Goal: Obtain resource: Download file/media

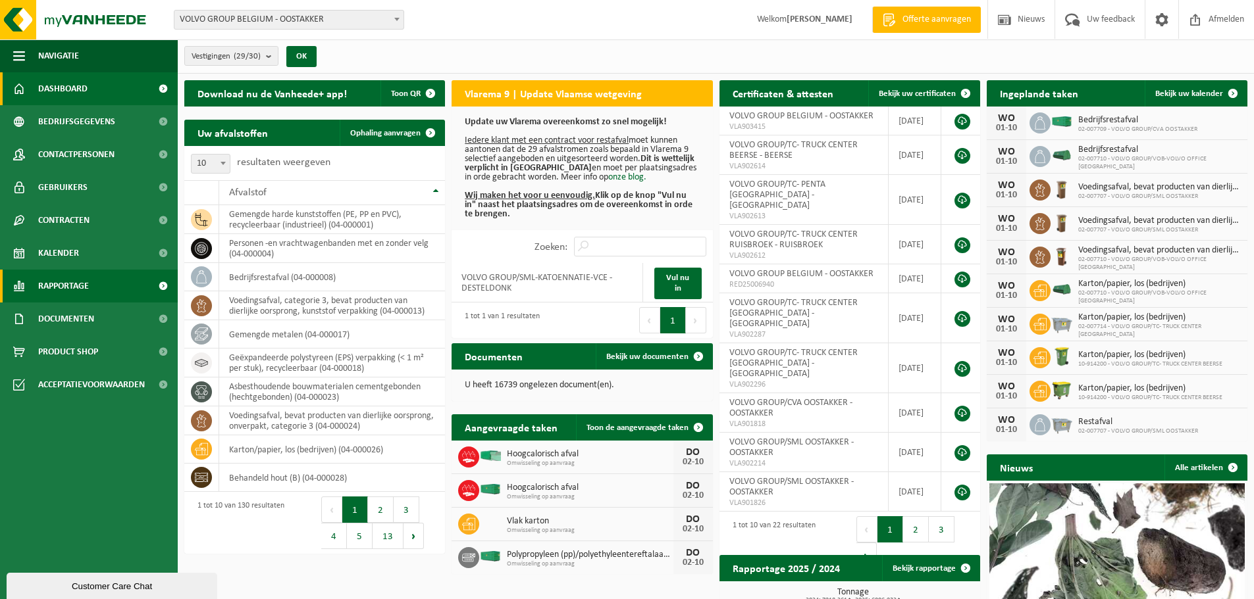
click at [49, 284] on span "Rapportage" at bounding box center [63, 286] width 51 height 33
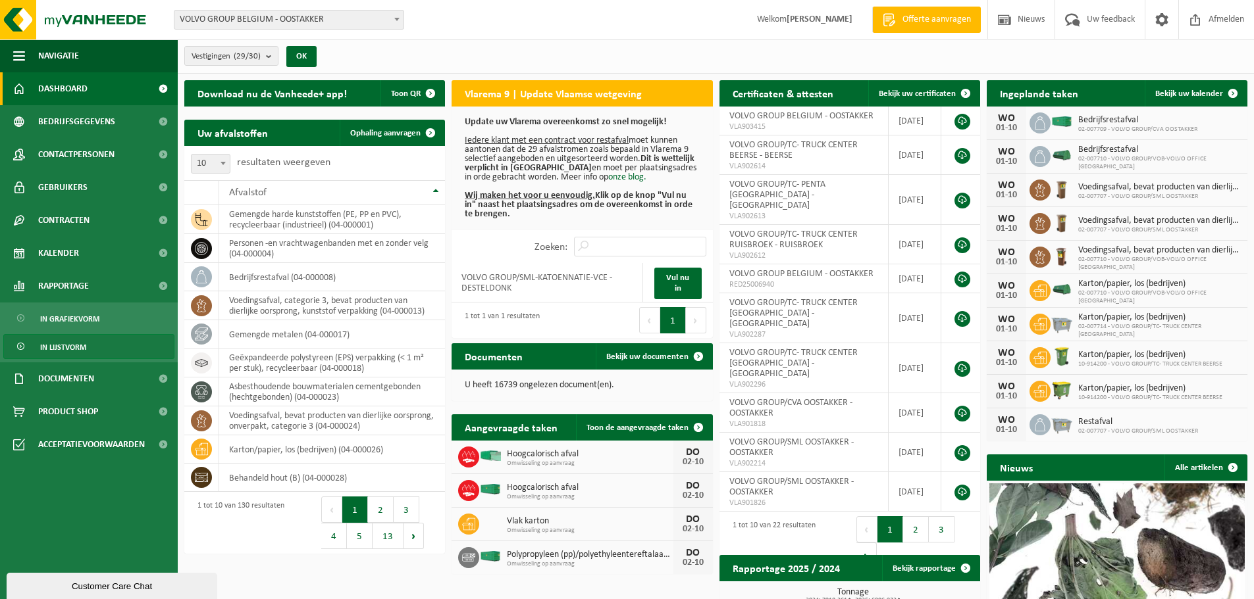
click at [65, 345] on span "In lijstvorm" at bounding box center [63, 347] width 46 height 25
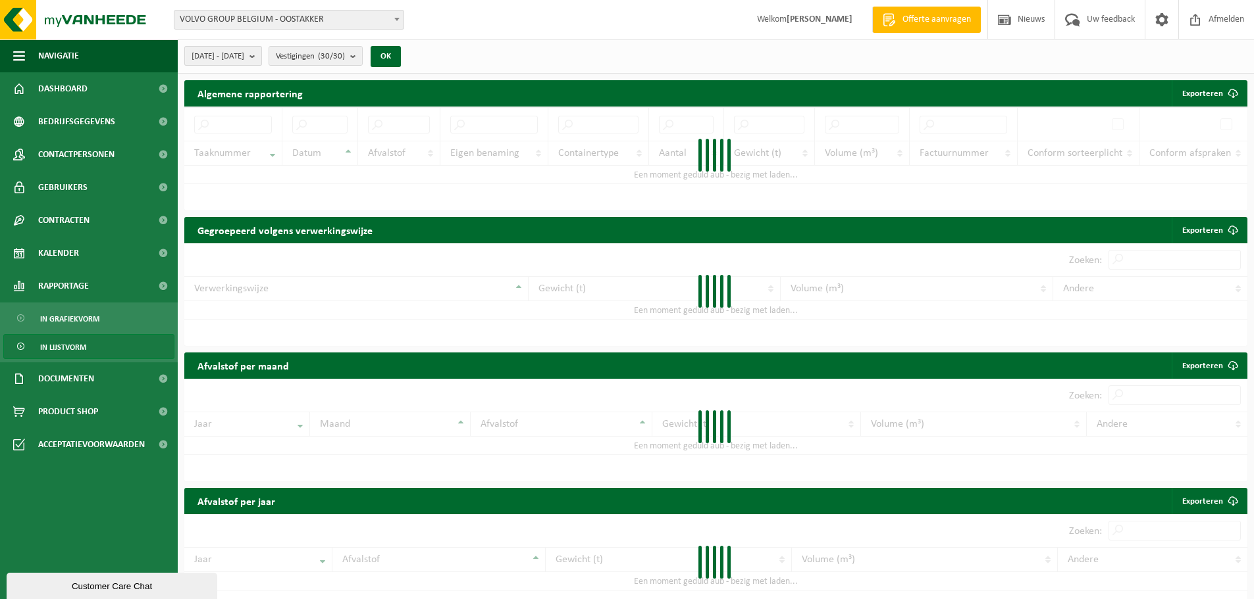
click at [262, 57] on button "2025-05-01 - 2025-10-01" at bounding box center [223, 56] width 78 height 20
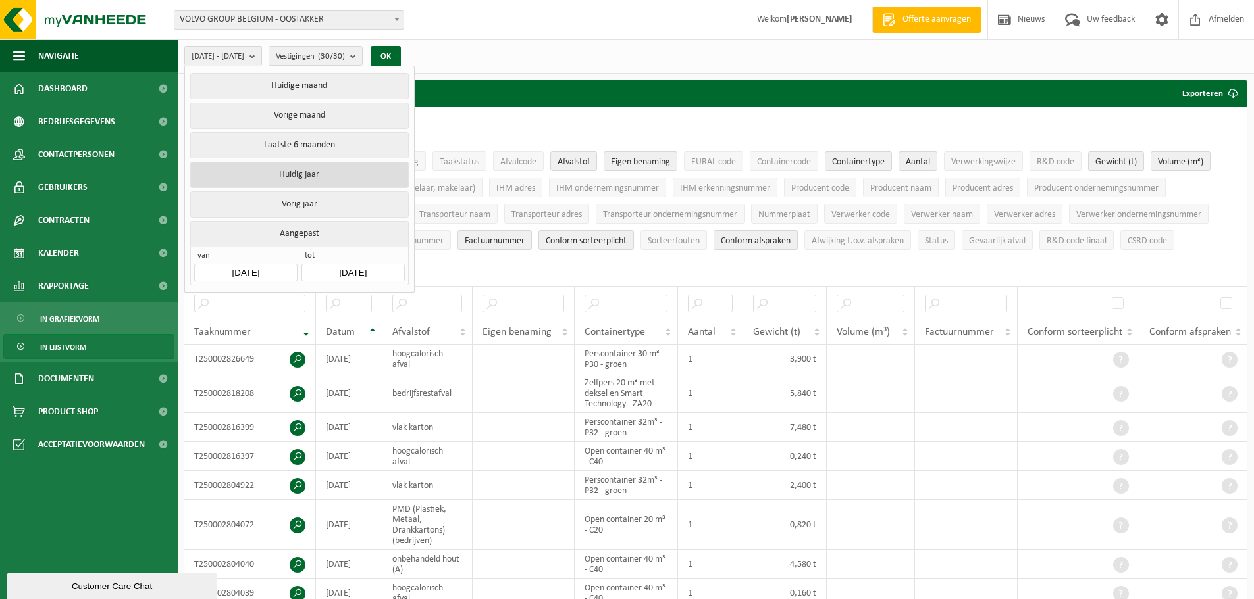
click at [306, 171] on button "Huidig jaar" at bounding box center [299, 175] width 218 height 26
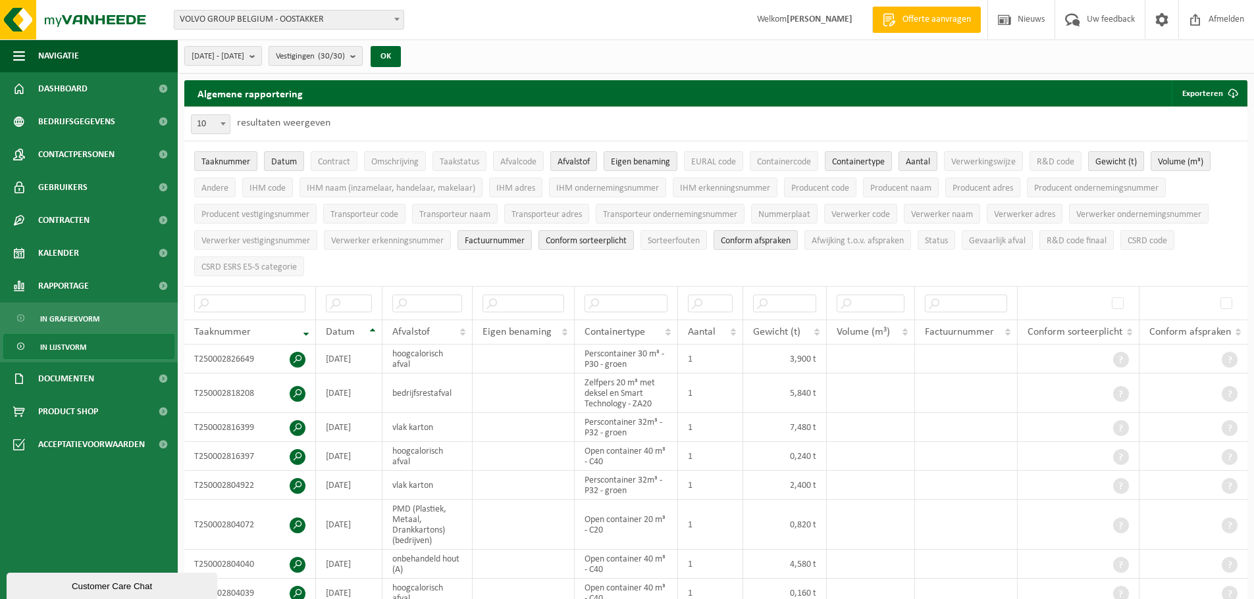
click at [345, 60] on span "Vestigingen (30/30)" at bounding box center [310, 57] width 69 height 20
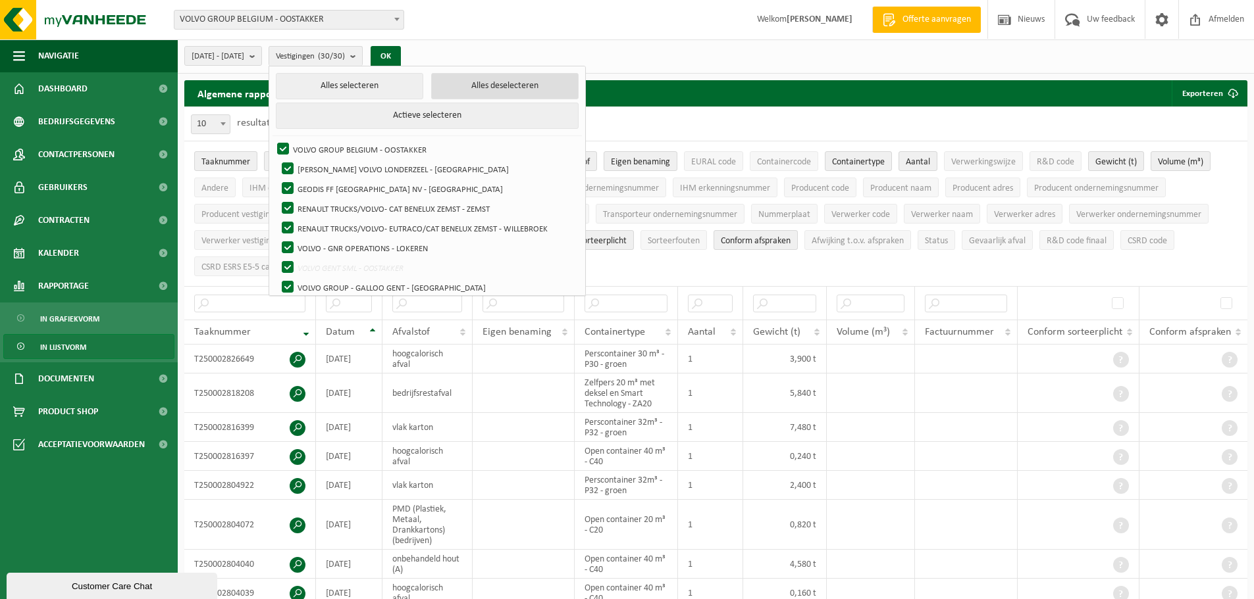
click at [484, 86] on button "Alles deselecteren" at bounding box center [504, 86] width 147 height 26
checkbox input "false"
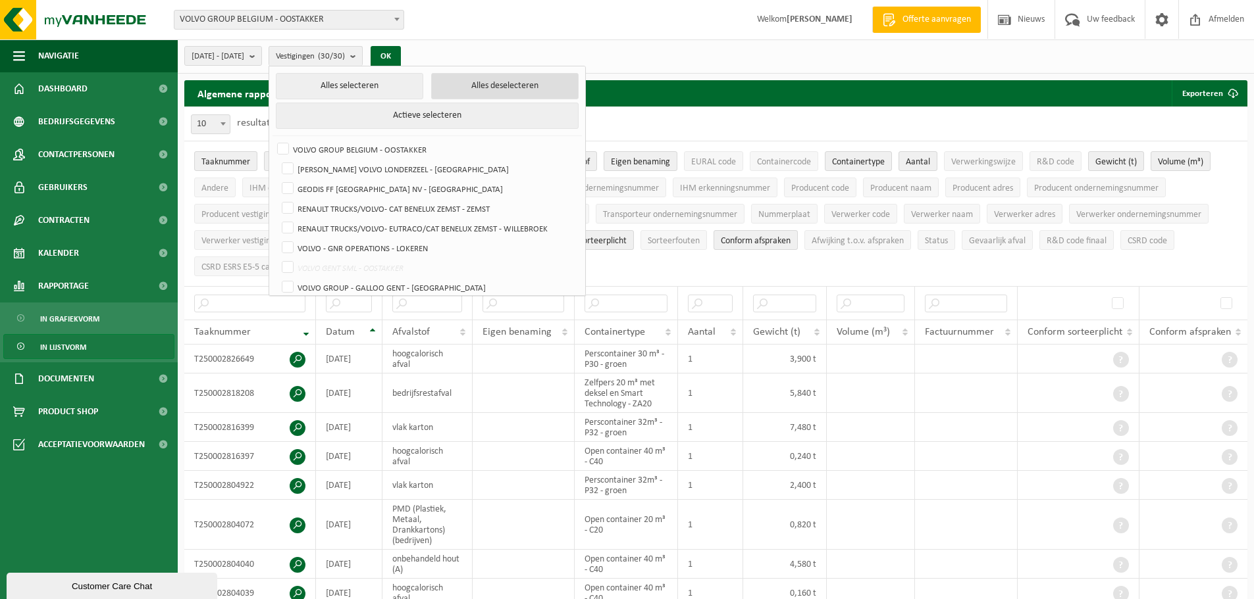
checkbox input "false"
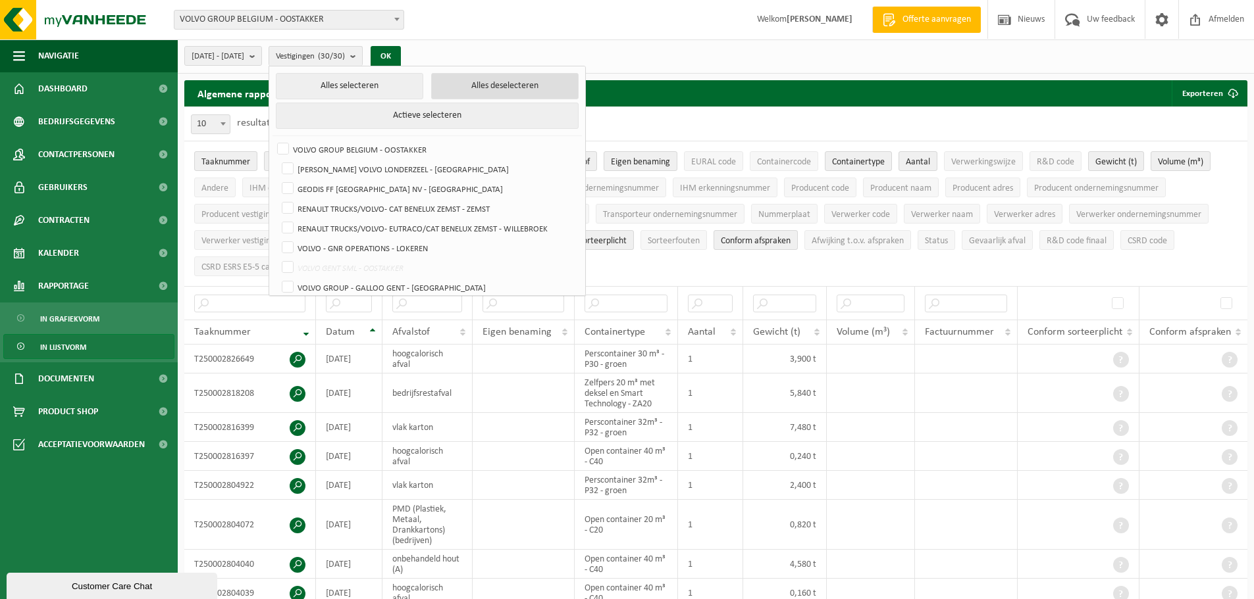
checkbox input "false"
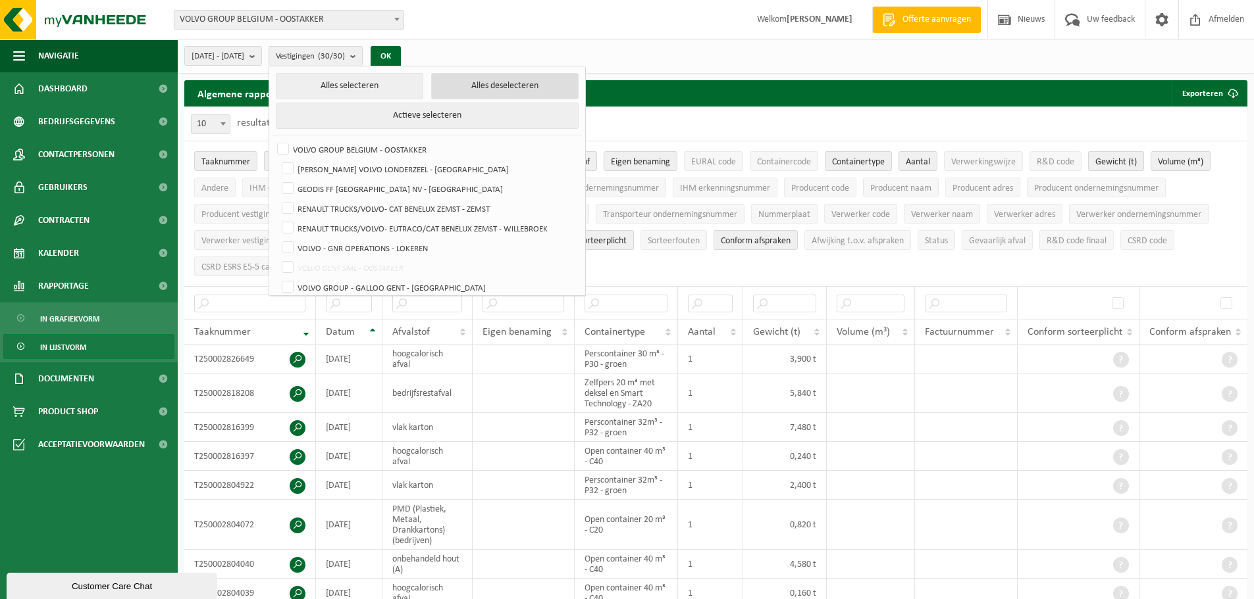
checkbox input "false"
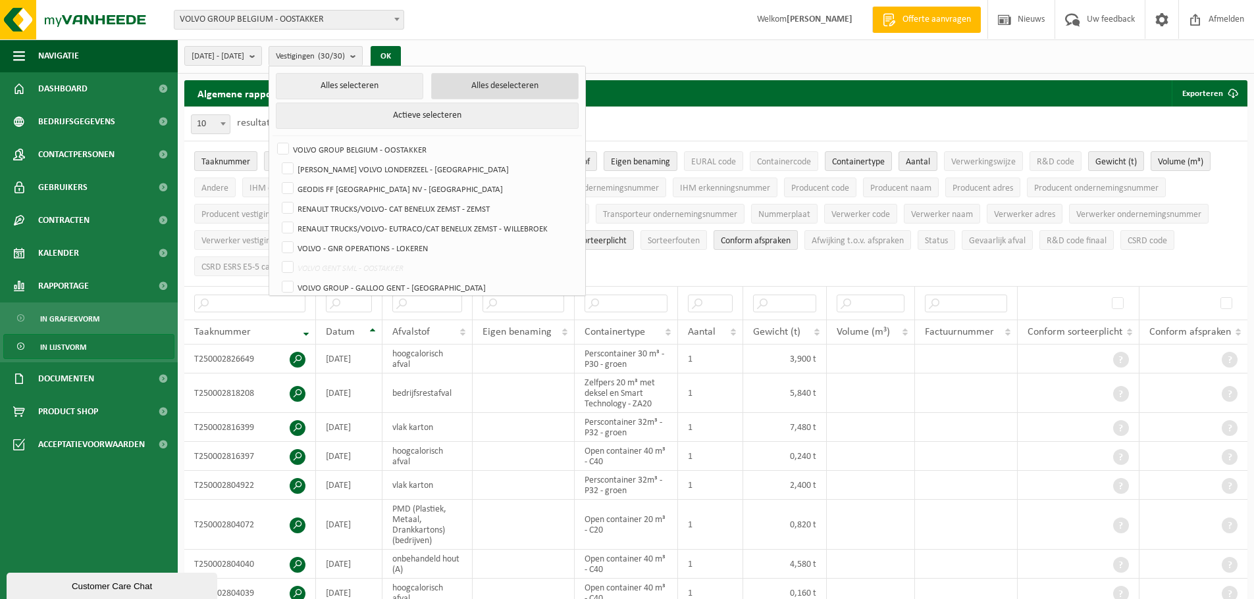
checkbox input "false"
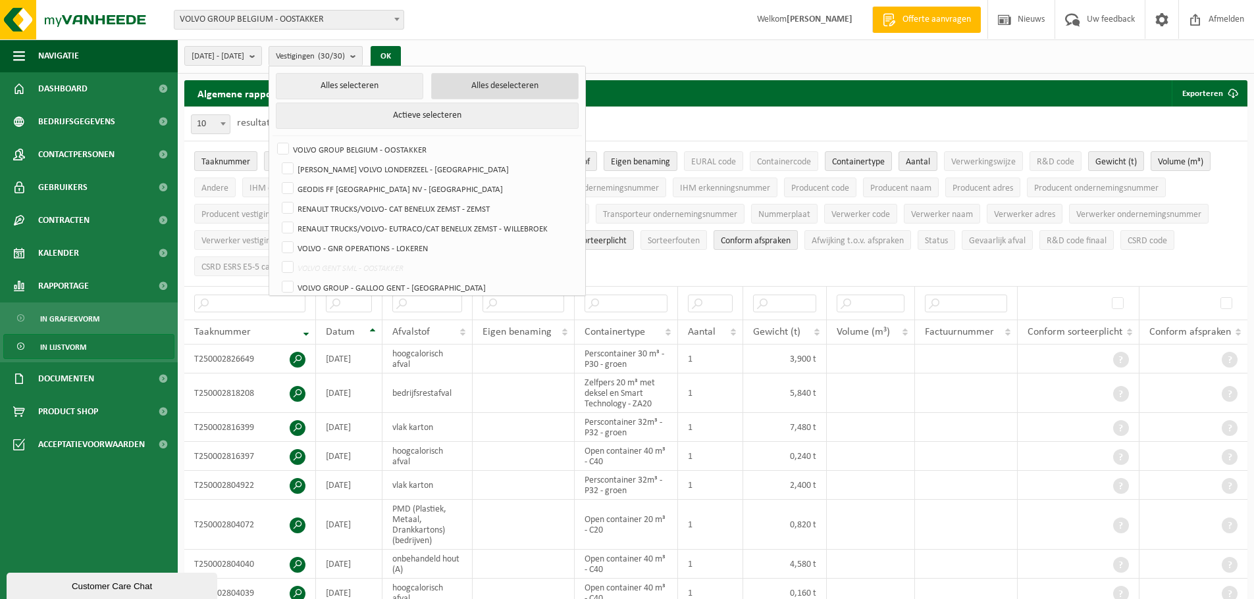
checkbox input "false"
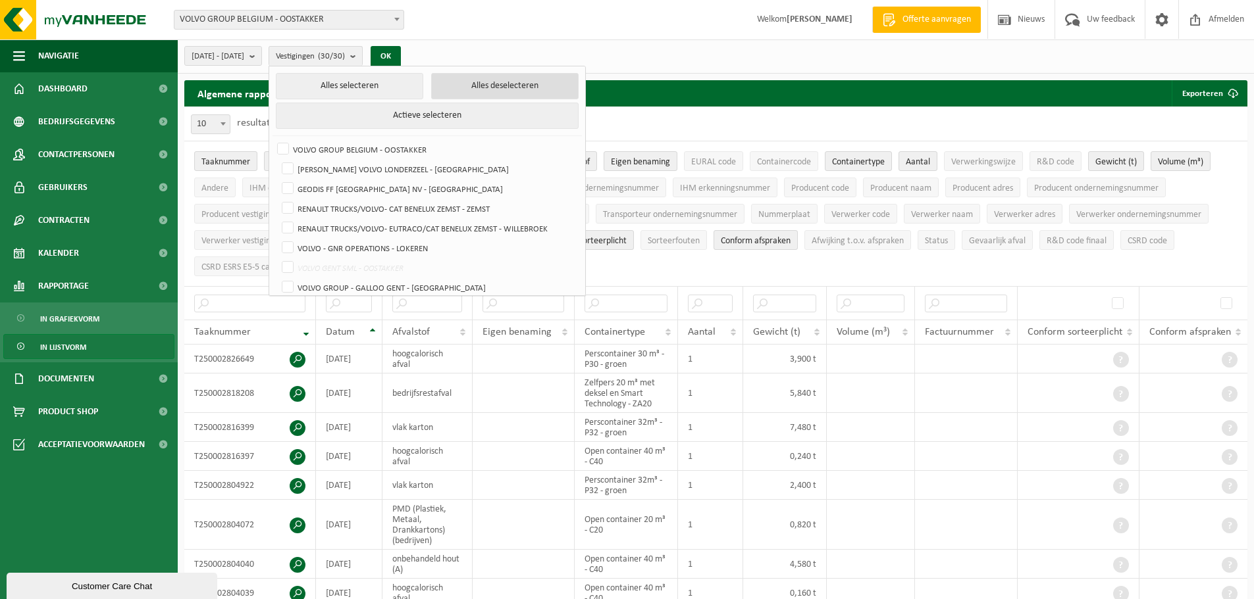
checkbox input "false"
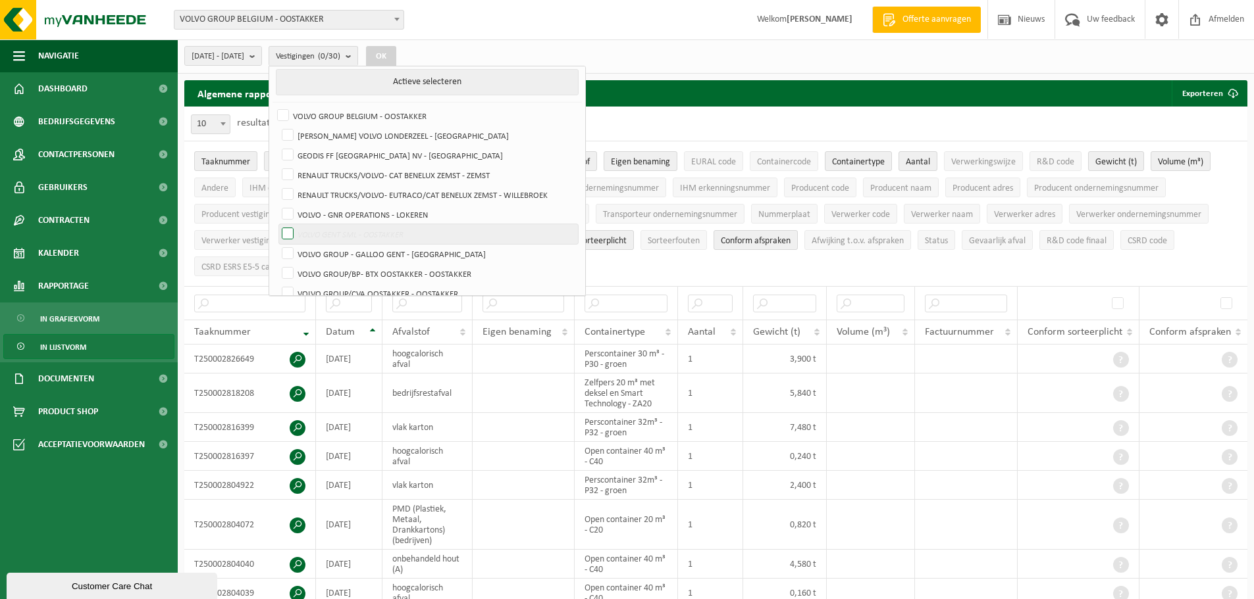
scroll to position [66, 0]
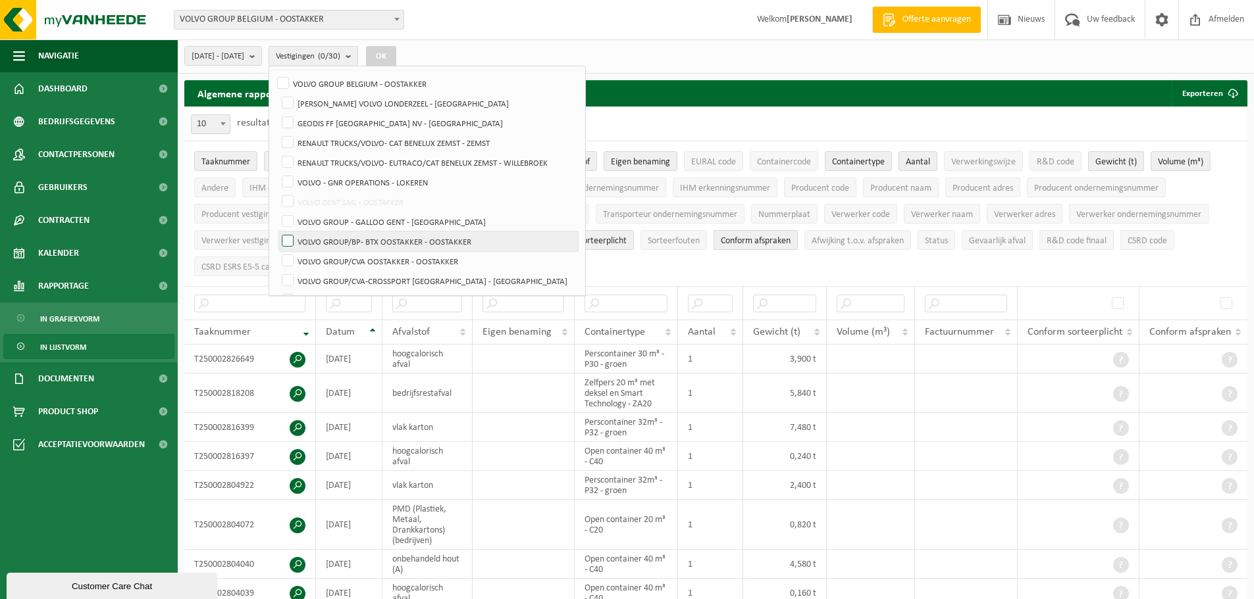
click at [412, 240] on label "VOLVO GROUP/BP- BTX OOSTAKKER - OOSTAKKER" at bounding box center [428, 242] width 299 height 20
click at [277, 232] on input "VOLVO GROUP/BP- BTX OOSTAKKER - OOSTAKKER" at bounding box center [276, 231] width 1 height 1
checkbox input "true"
click at [410, 261] on label "VOLVO GROUP/CVA OOSTAKKER - OOSTAKKER" at bounding box center [428, 261] width 299 height 20
click at [277, 251] on input "VOLVO GROUP/CVA OOSTAKKER - OOSTAKKER" at bounding box center [276, 251] width 1 height 1
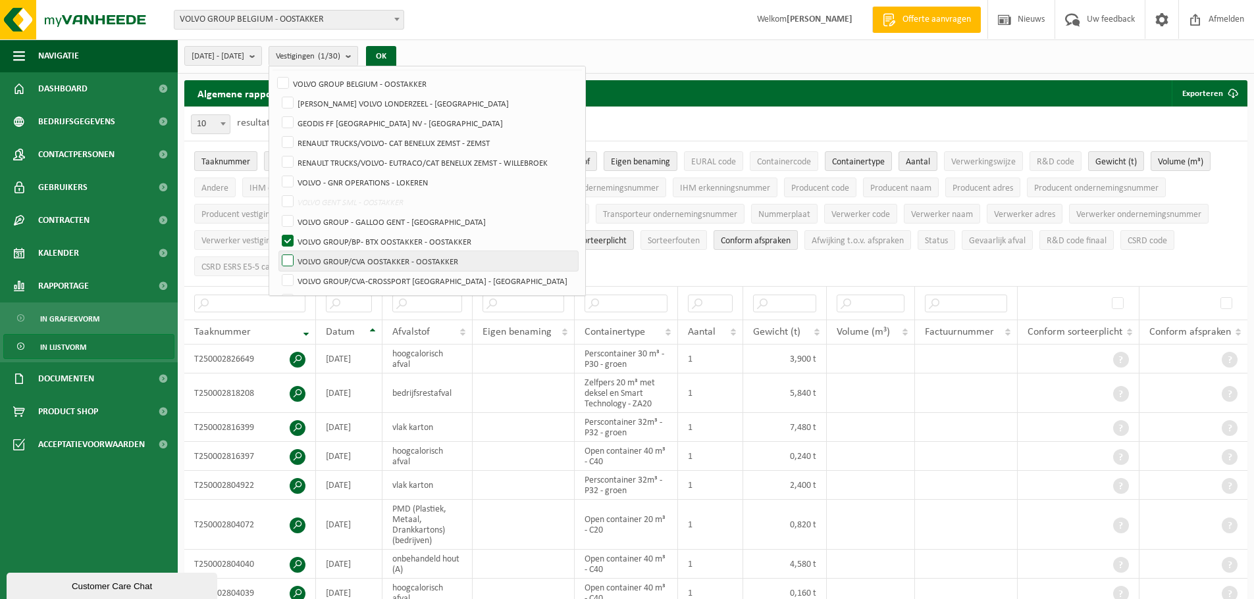
checkbox input "true"
click at [396, 53] on button "OK" at bounding box center [381, 56] width 30 height 21
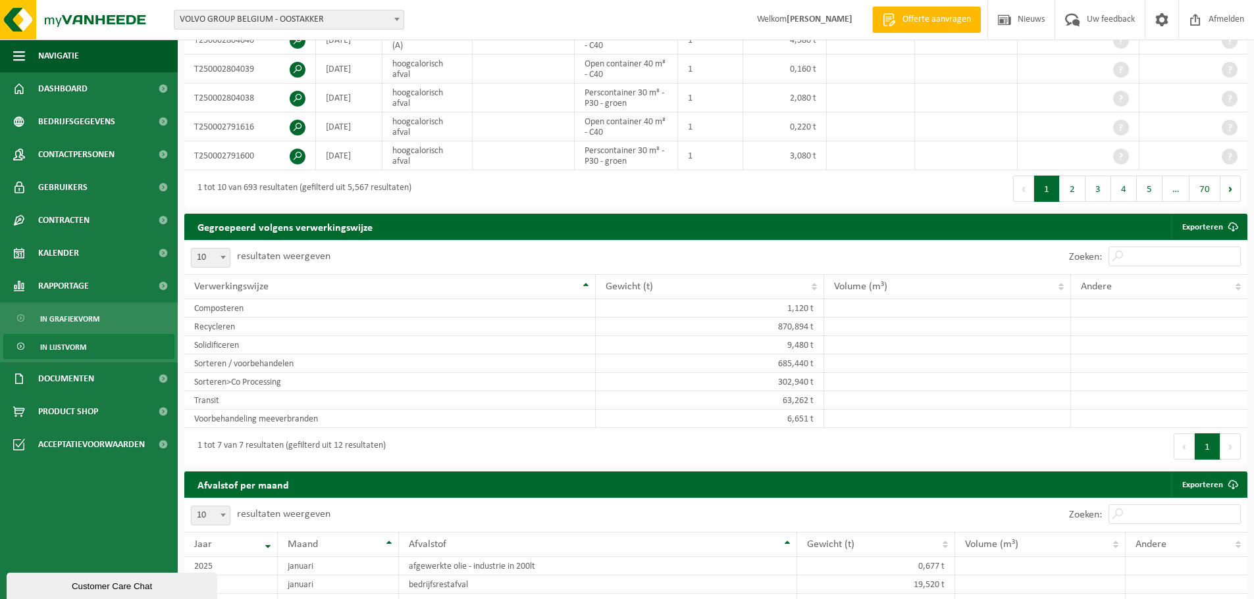
scroll to position [395, 0]
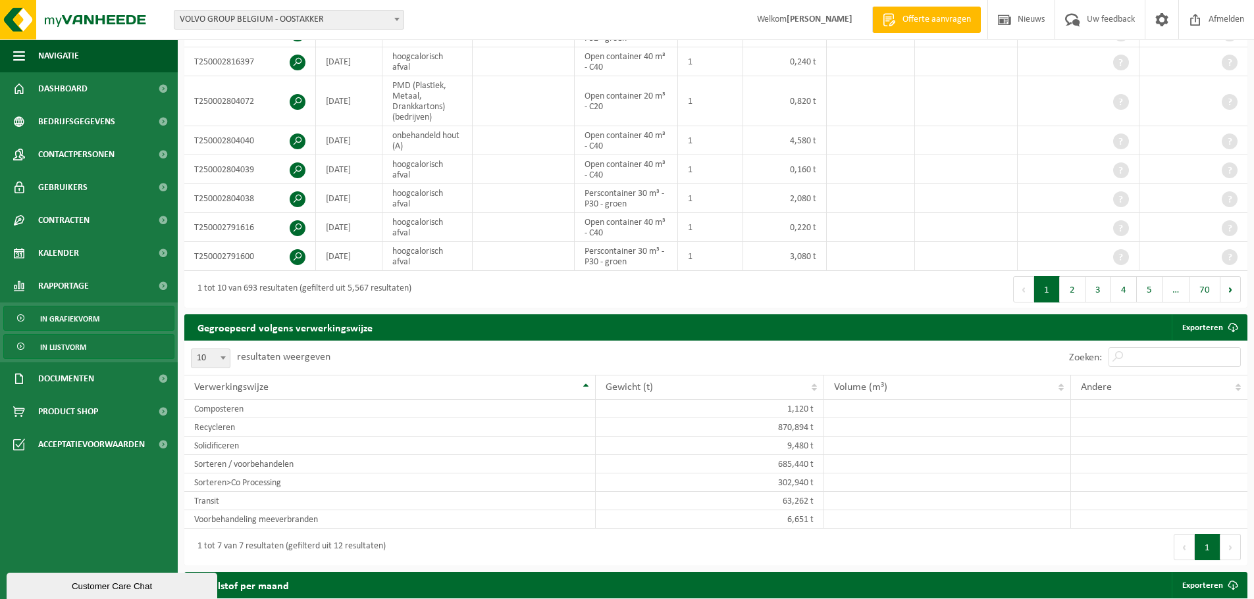
click at [66, 317] on span "In grafiekvorm" at bounding box center [69, 319] width 59 height 25
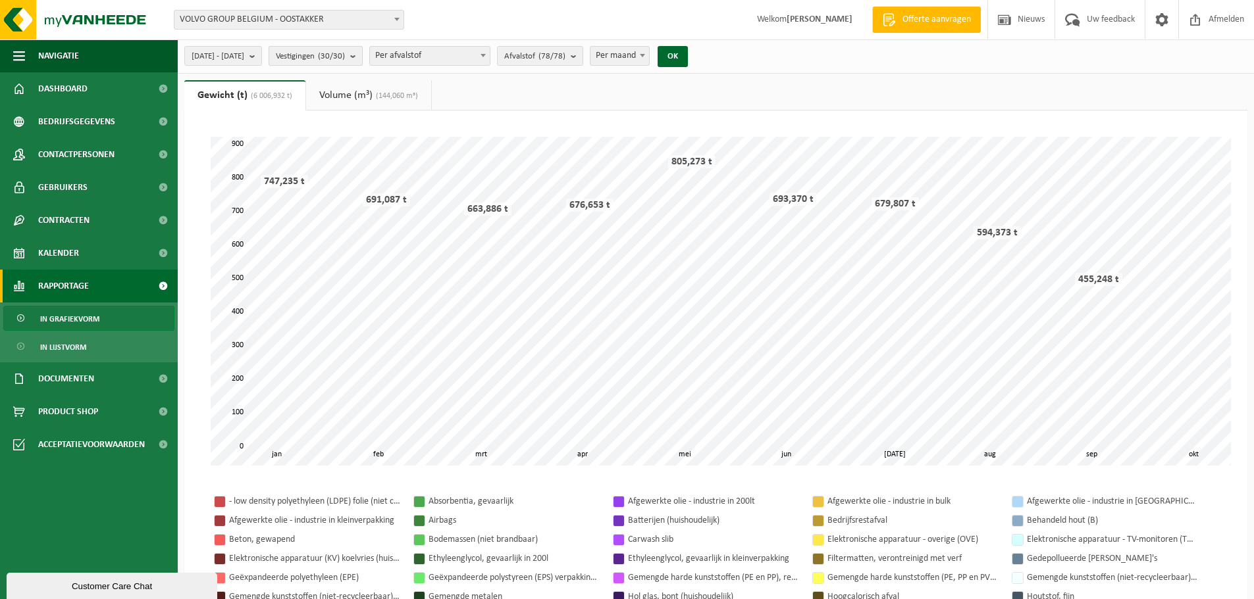
click at [362, 59] on b "submit" at bounding box center [356, 56] width 12 height 18
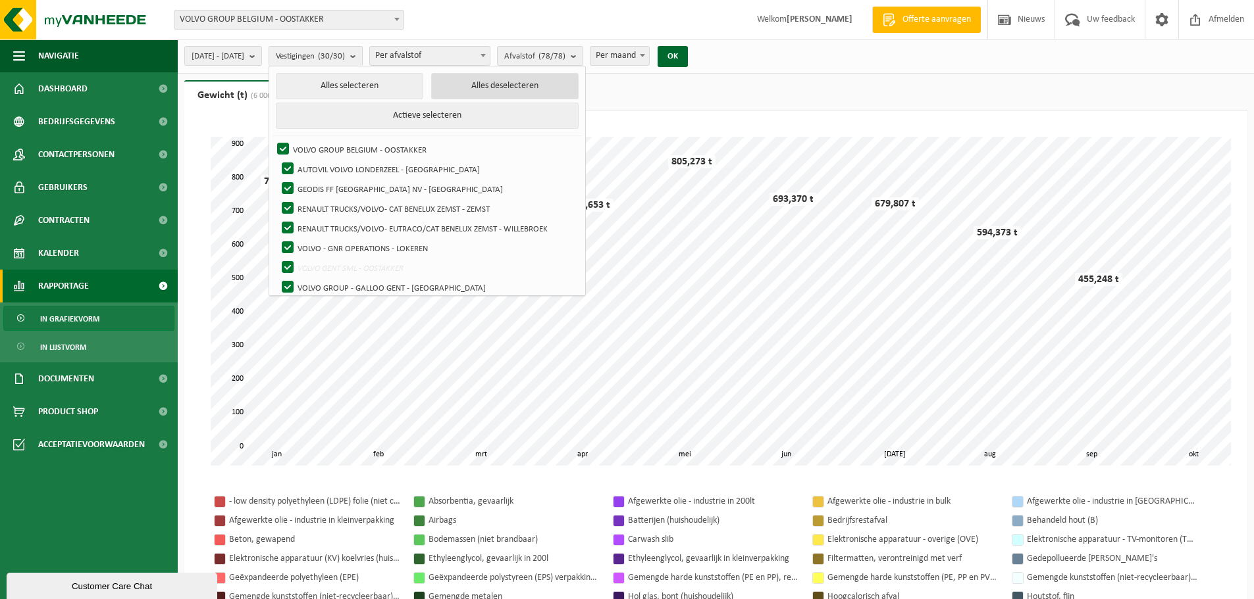
click at [528, 86] on button "Alles deselecteren" at bounding box center [504, 86] width 147 height 26
checkbox input "false"
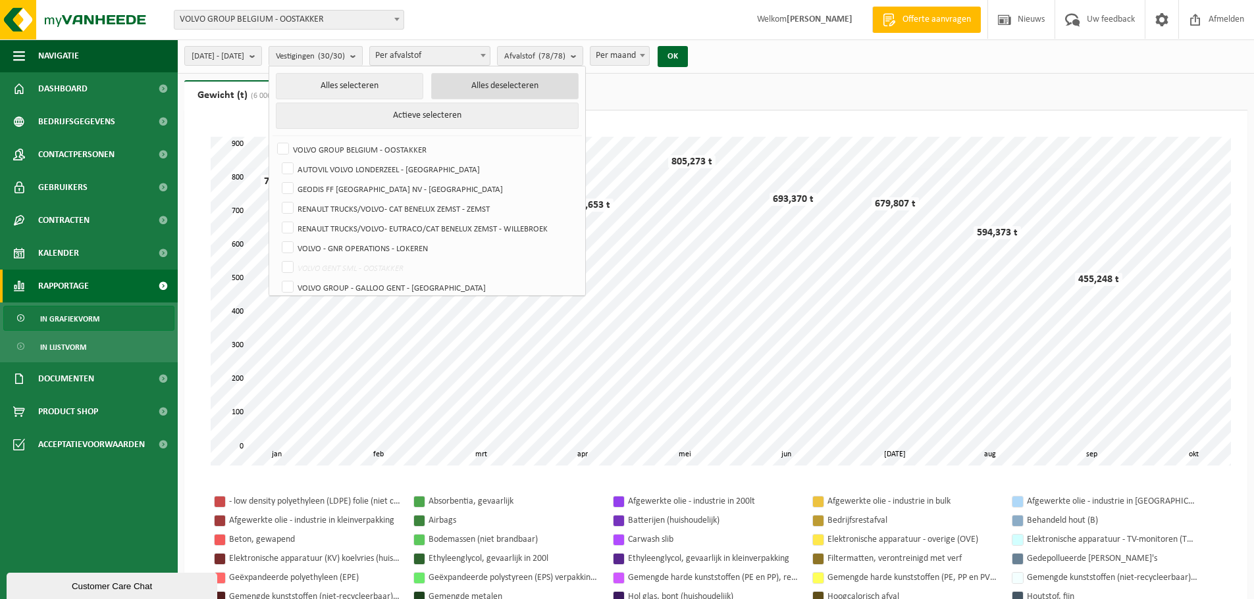
checkbox input "false"
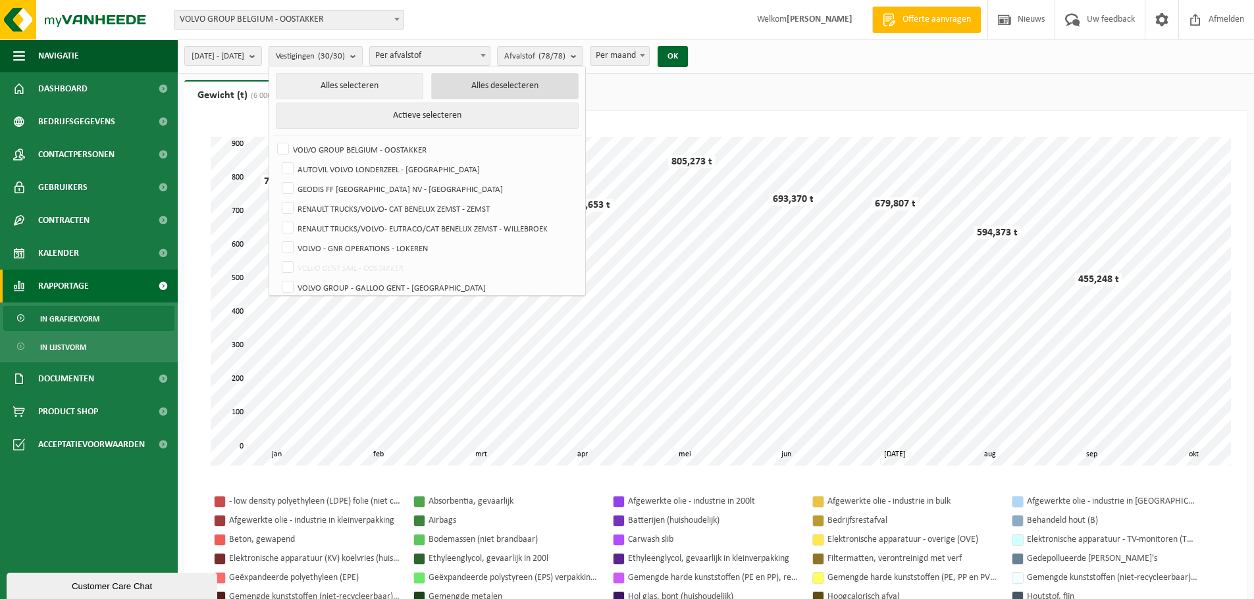
checkbox input "false"
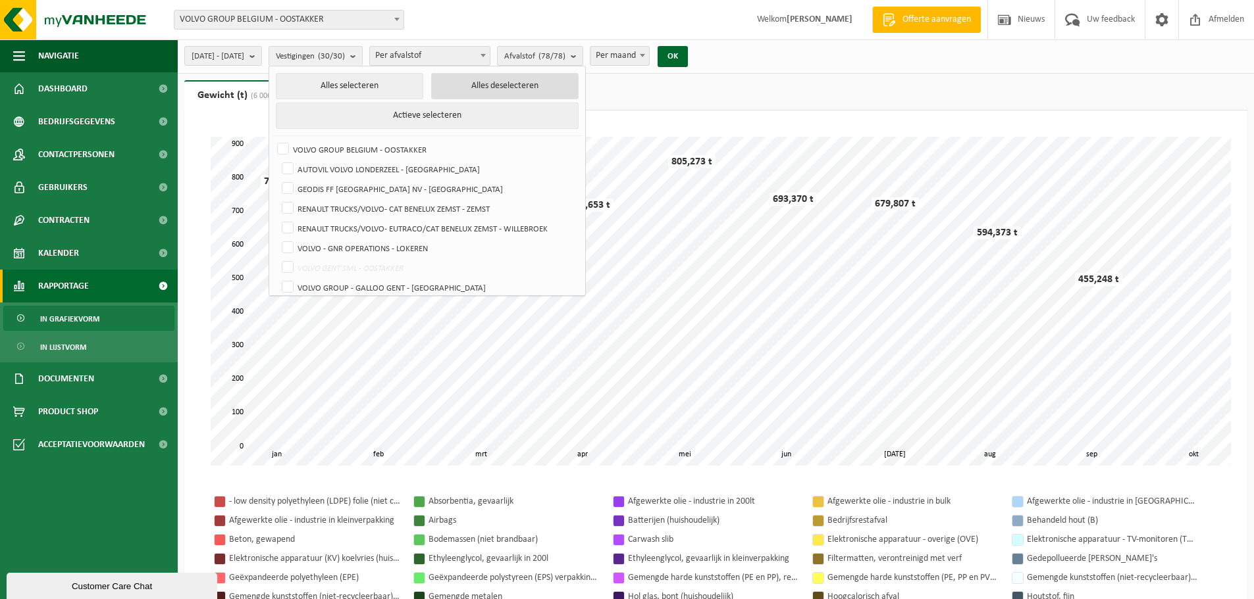
checkbox input "false"
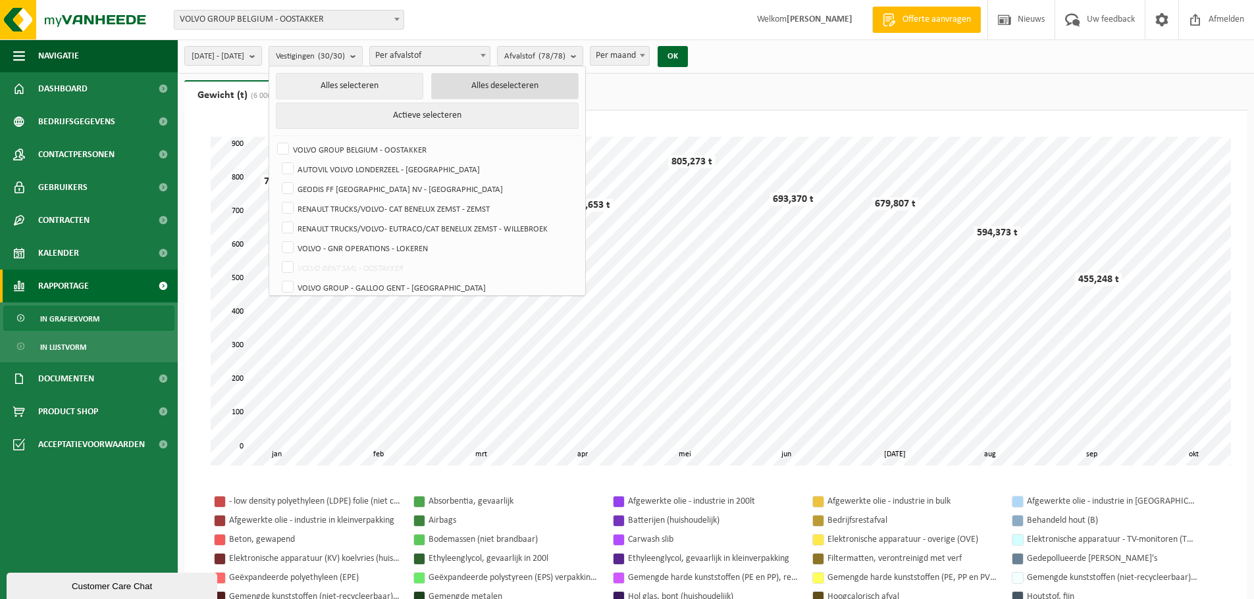
checkbox input "false"
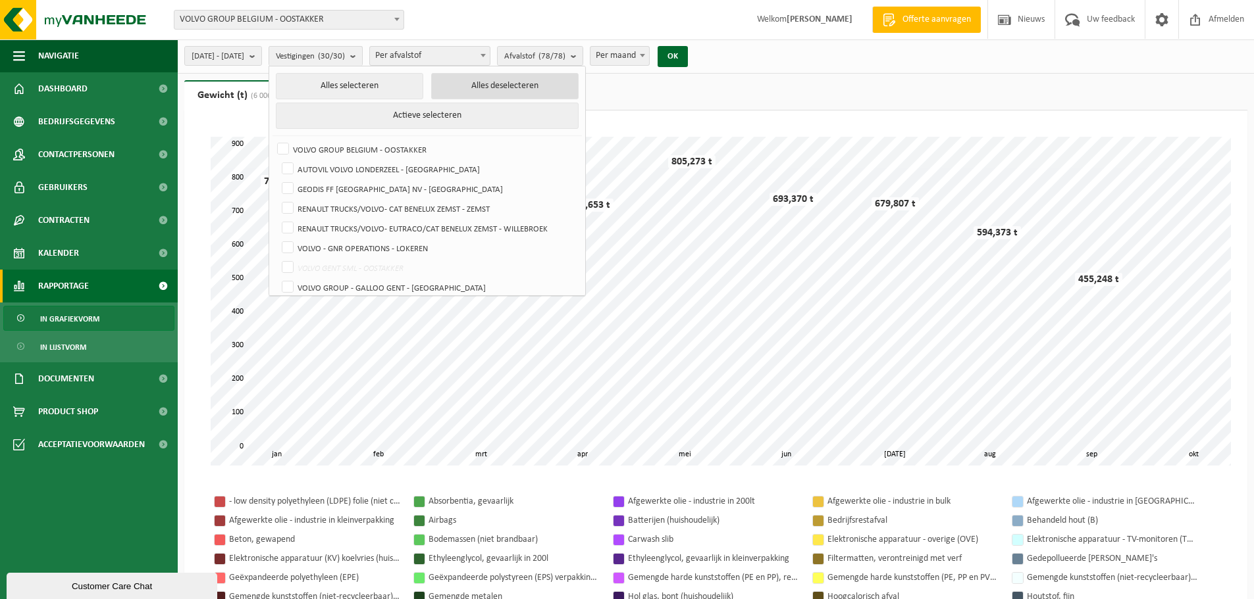
checkbox input "false"
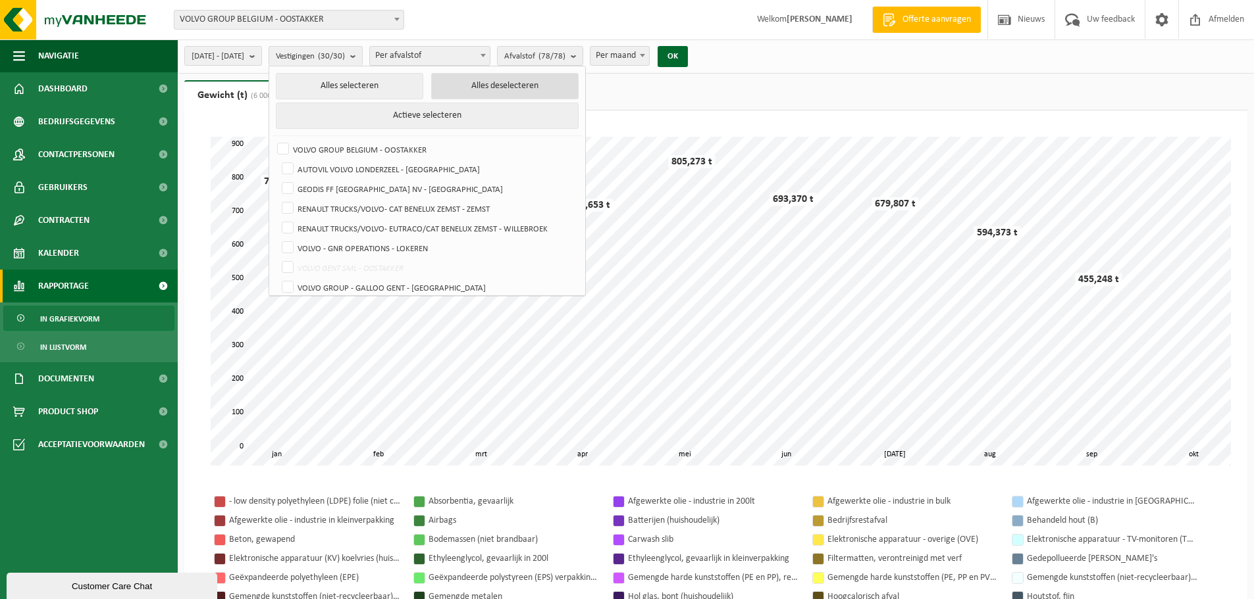
checkbox input "false"
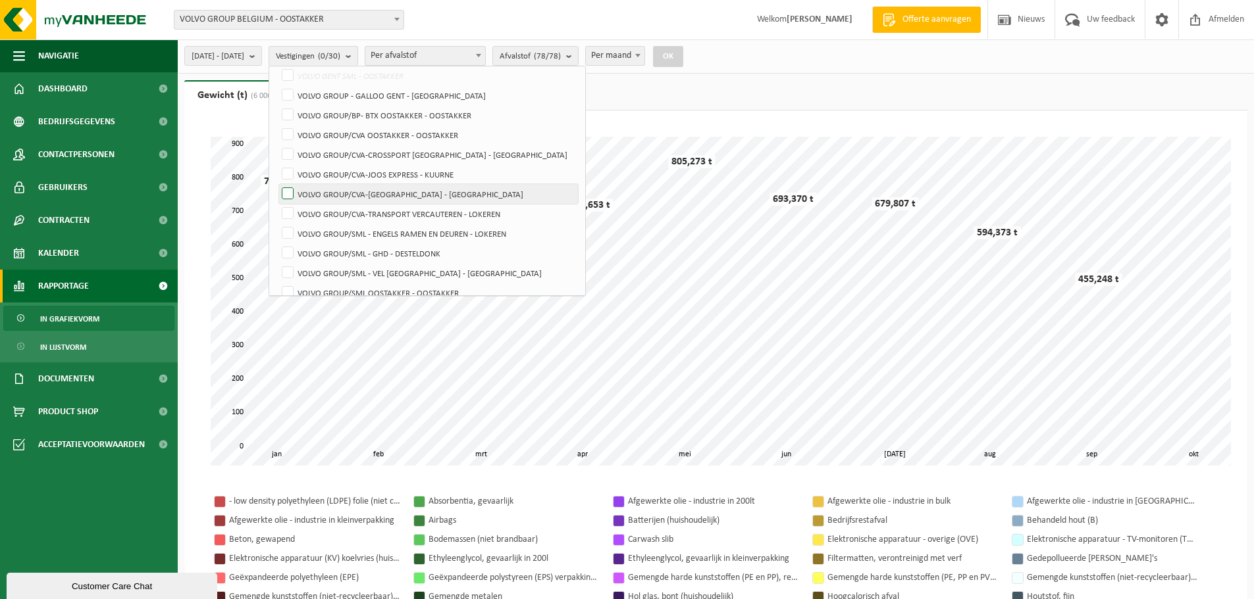
scroll to position [197, 0]
click at [410, 111] on label "VOLVO GROUP/BP- BTX OOSTAKKER - OOSTAKKER" at bounding box center [428, 110] width 299 height 20
click at [277, 100] on input "VOLVO GROUP/BP- BTX OOSTAKKER - OOSTAKKER" at bounding box center [276, 99] width 1 height 1
checkbox input "true"
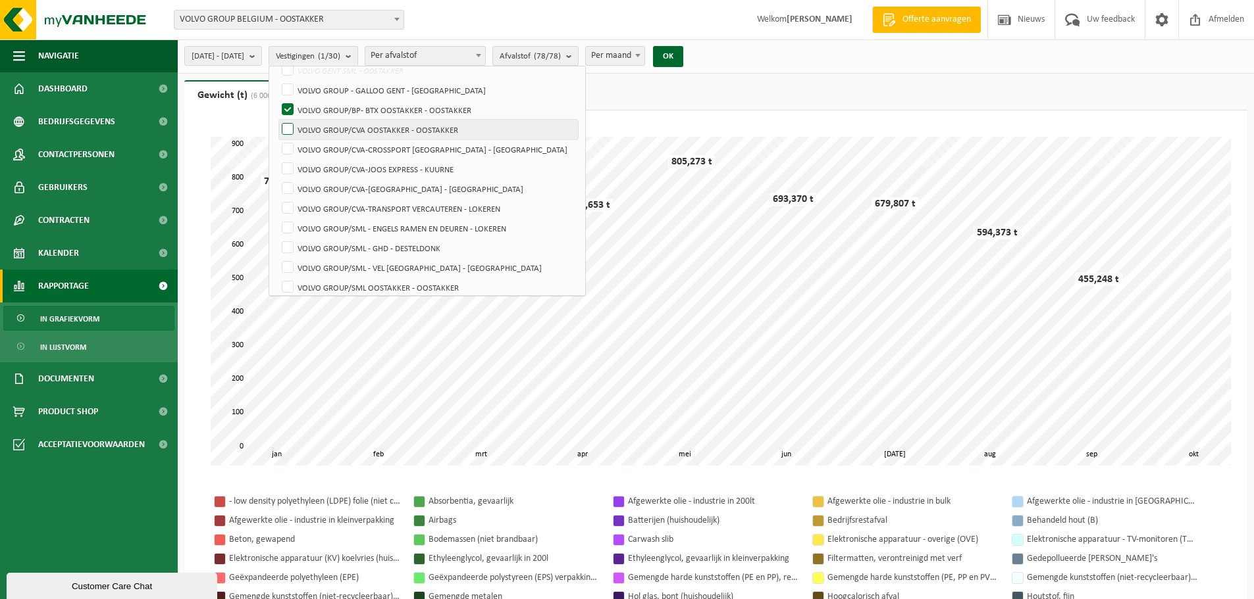
click at [405, 130] on label "VOLVO GROUP/CVA OOSTAKKER - OOSTAKKER" at bounding box center [428, 130] width 299 height 20
click at [277, 120] on input "VOLVO GROUP/CVA OOSTAKKER - OOSTAKKER" at bounding box center [276, 119] width 1 height 1
click at [683, 53] on button "OK" at bounding box center [668, 56] width 30 height 21
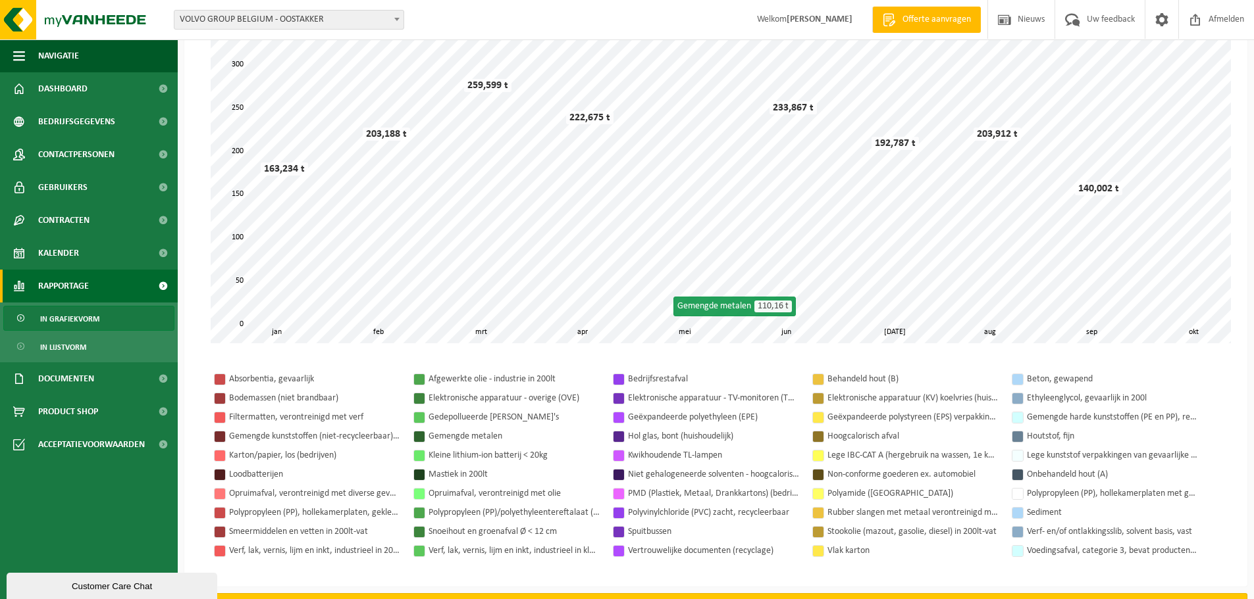
scroll to position [0, 0]
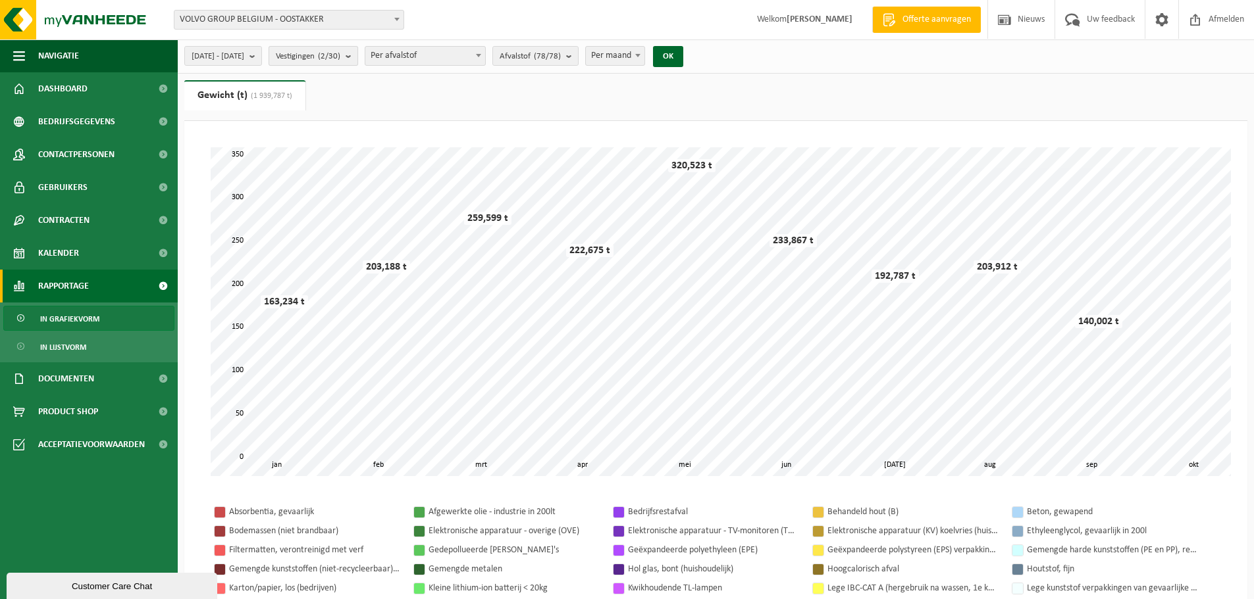
click at [332, 61] on span "Vestigingen (2/30)" at bounding box center [308, 57] width 64 height 20
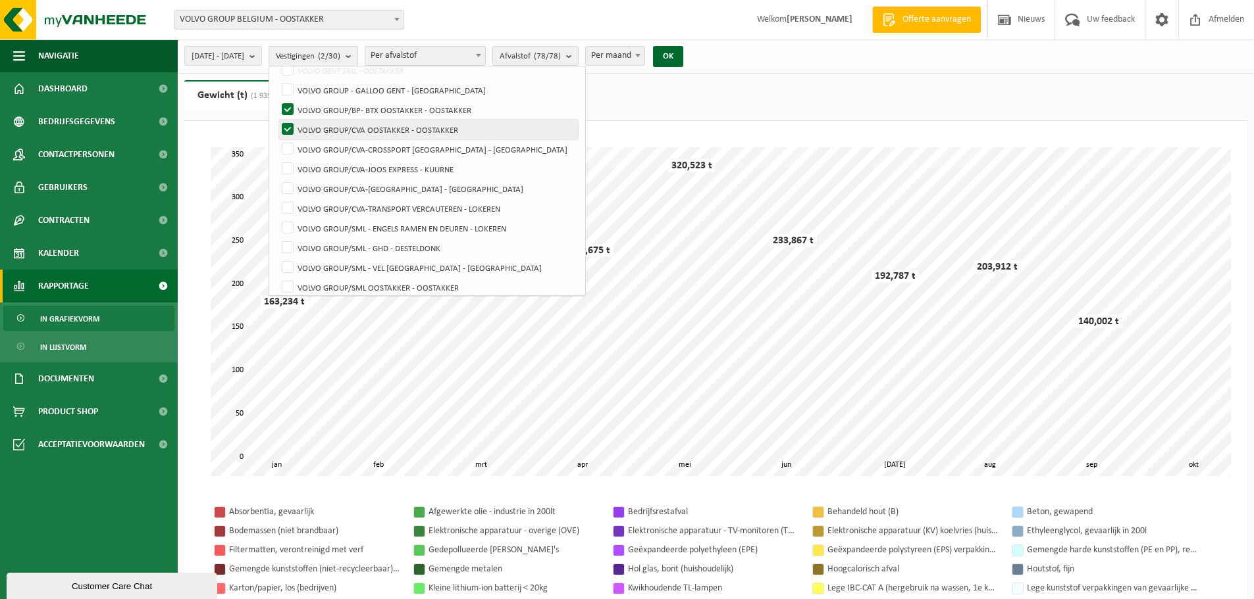
click at [359, 130] on label "VOLVO GROUP/CVA OOSTAKKER - OOSTAKKER" at bounding box center [428, 130] width 299 height 20
click at [277, 120] on input "VOLVO GROUP/CVA OOSTAKKER - OOSTAKKER" at bounding box center [276, 119] width 1 height 1
checkbox input "false"
click at [683, 59] on button "OK" at bounding box center [668, 56] width 30 height 21
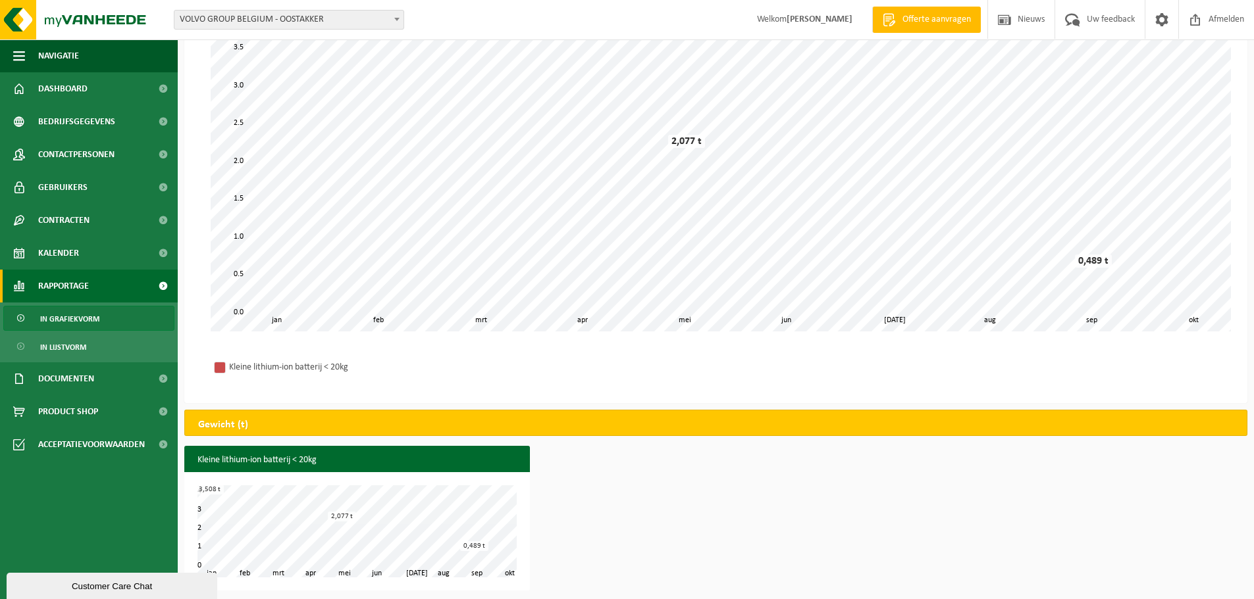
scroll to position [149, 0]
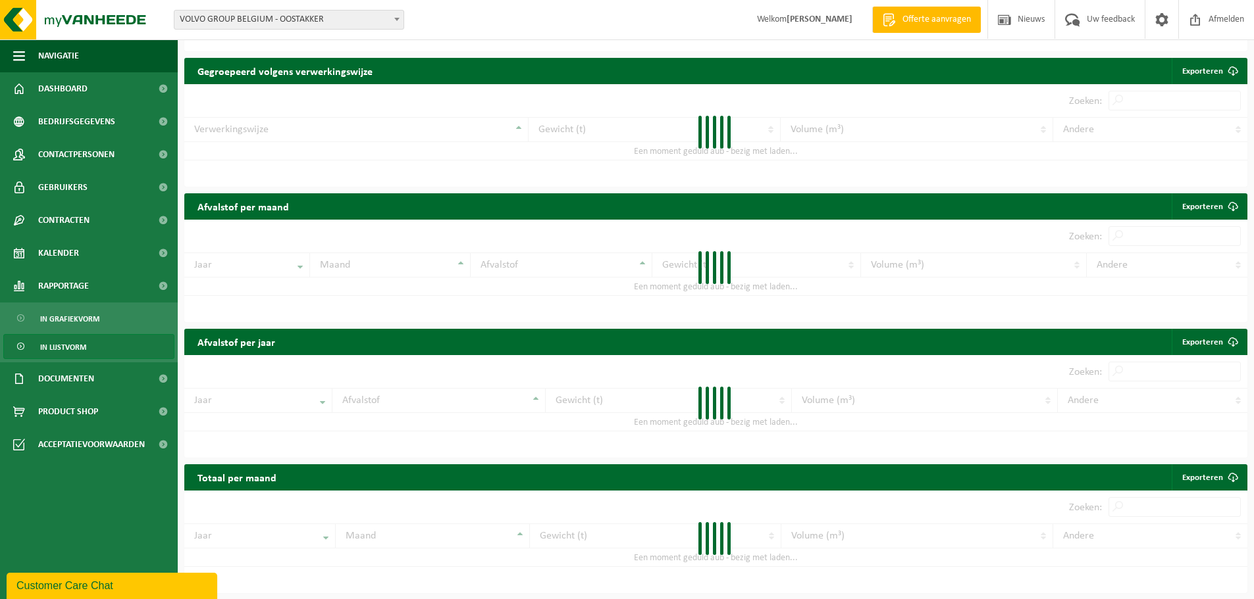
scroll to position [194, 0]
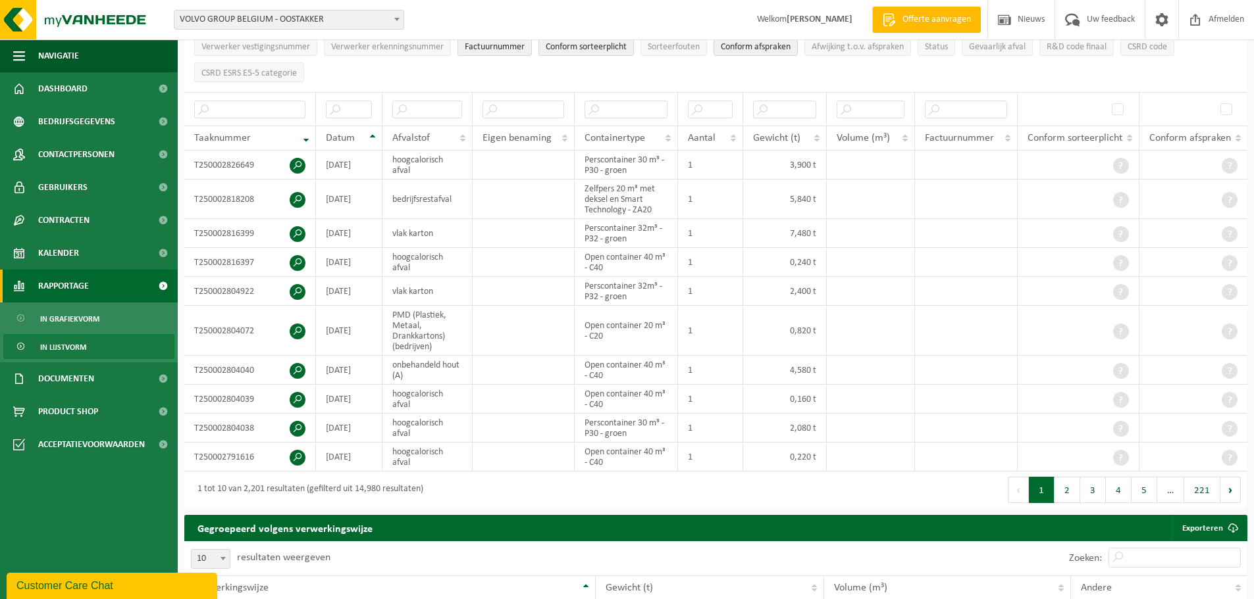
click at [68, 288] on span "Rapportage" at bounding box center [63, 286] width 51 height 33
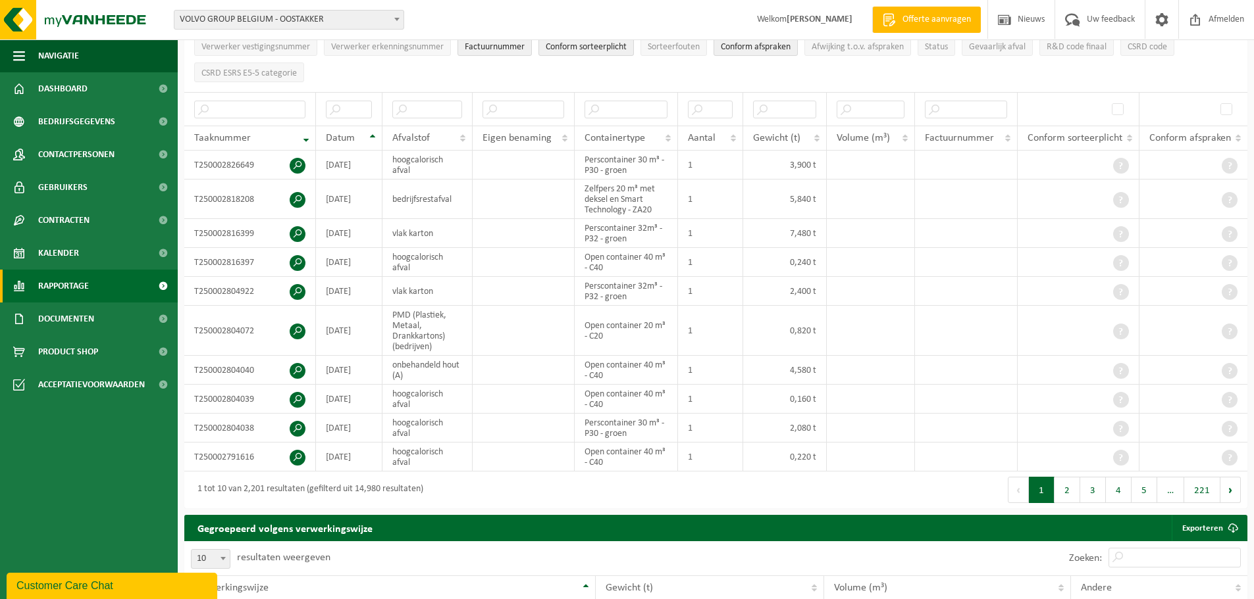
click at [68, 293] on span "Rapportage" at bounding box center [63, 286] width 51 height 33
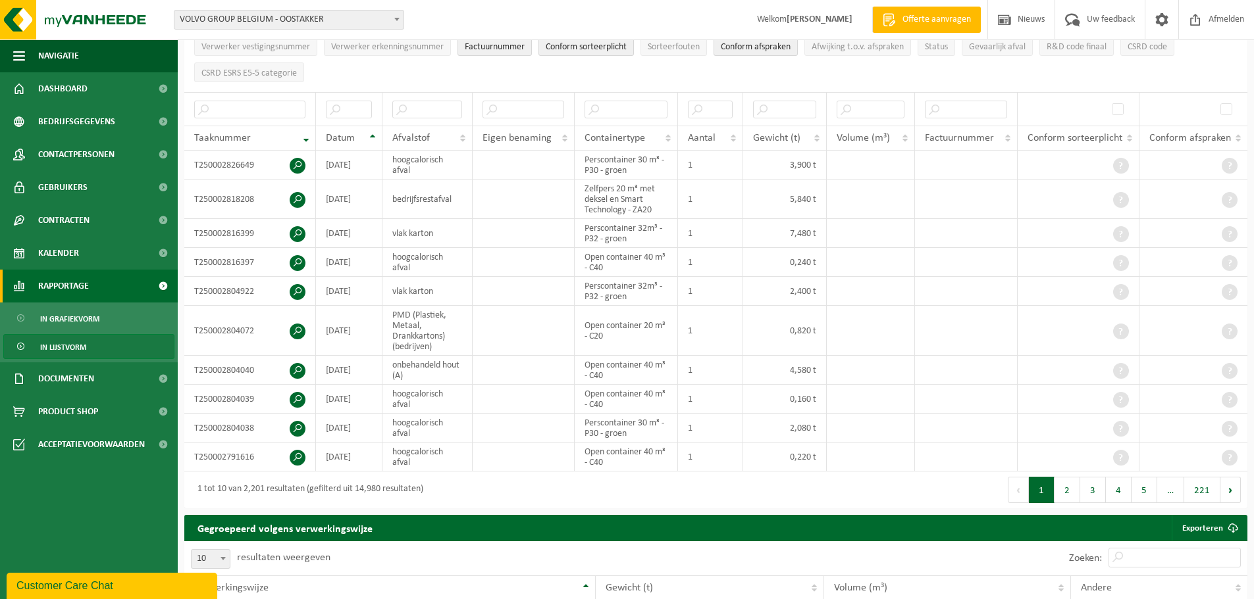
click at [66, 288] on span "Rapportage" at bounding box center [63, 286] width 51 height 33
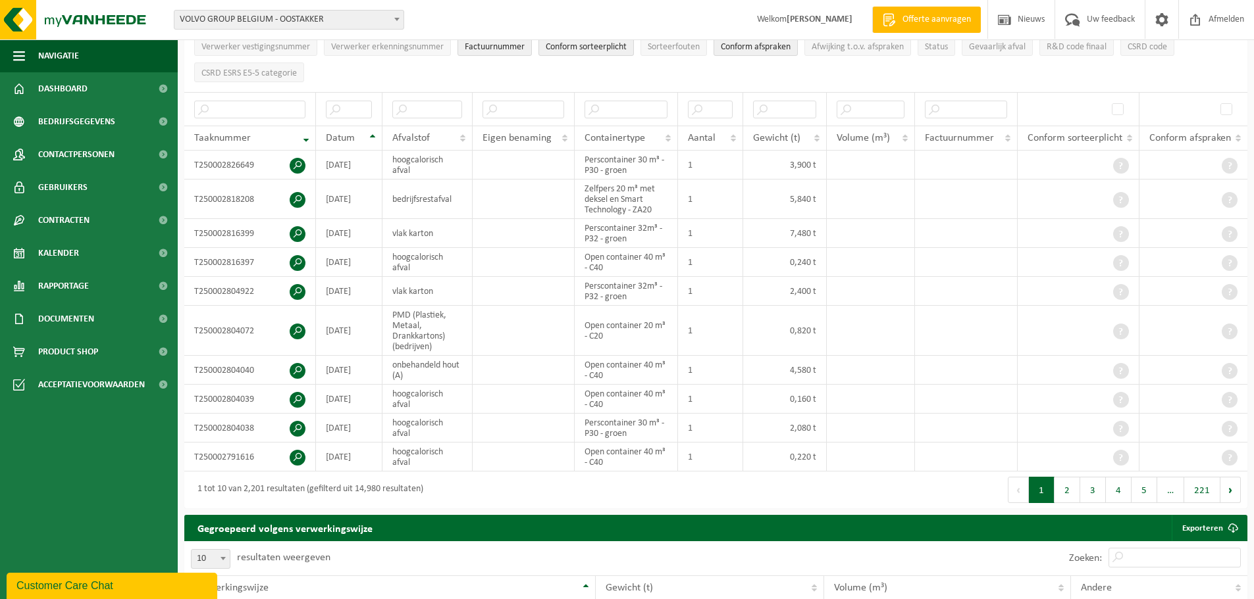
click at [290, 18] on span "VOLVO GROUP BELGIUM - OOSTAKKER" at bounding box center [288, 20] width 229 height 18
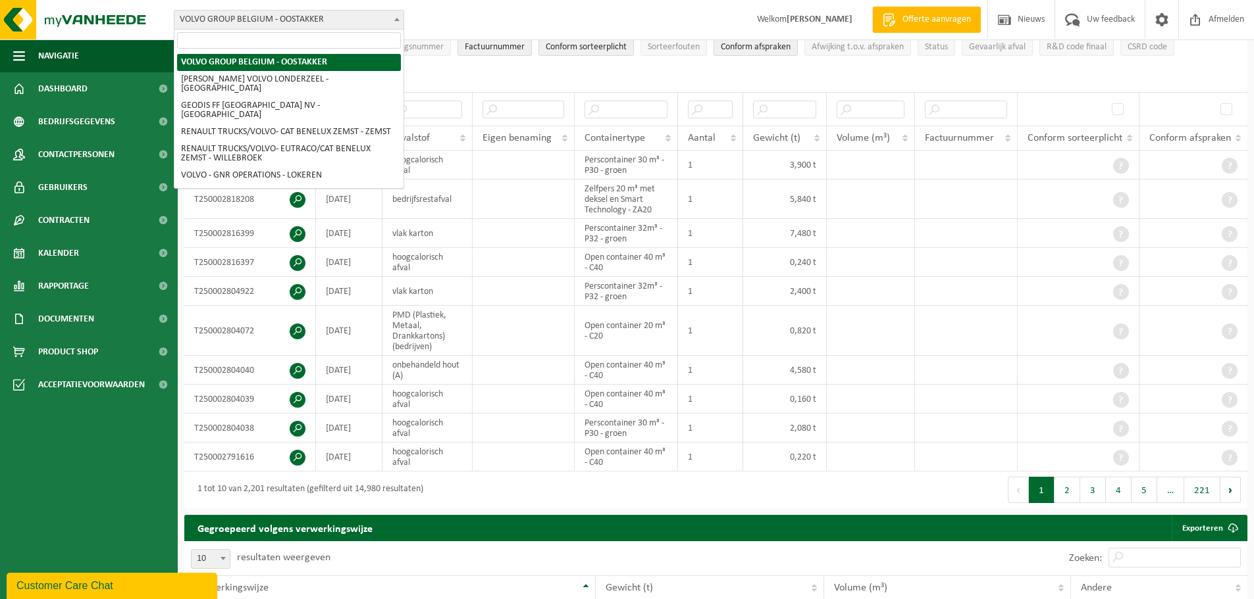
click at [477, 19] on div "Vestiging: VOLVO GROUP BELGIUM - OOSTAKKER AUTOVIL VOLVO LONDERZEEL - LONDERZEE…" at bounding box center [627, 20] width 1254 height 40
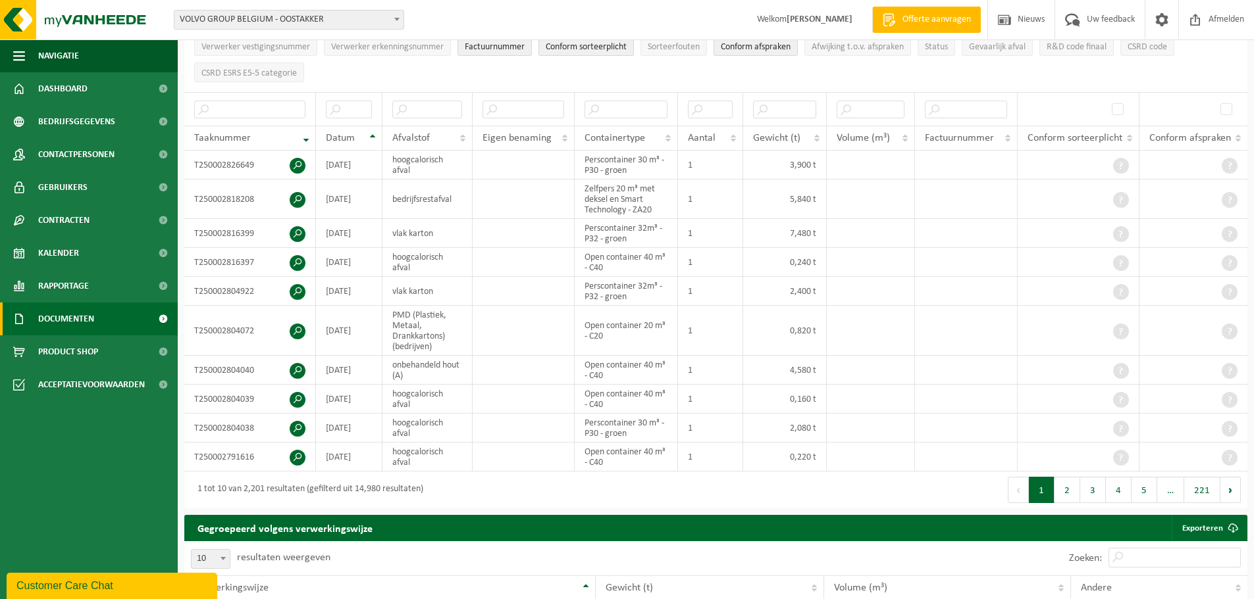
click at [64, 322] on span "Documenten" at bounding box center [66, 319] width 56 height 33
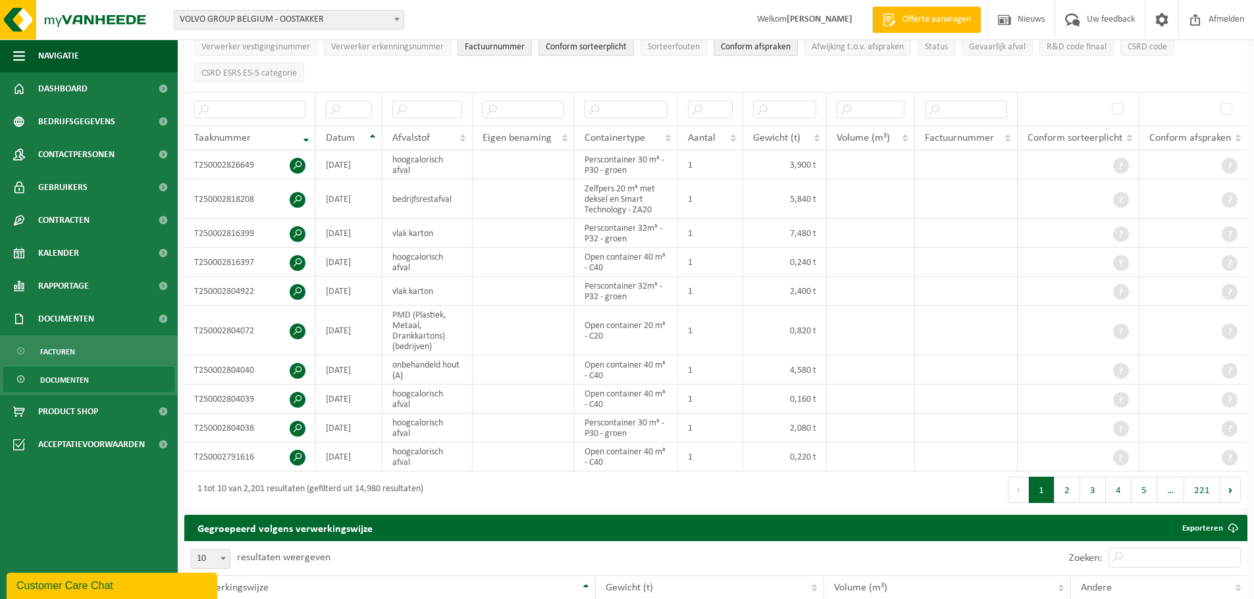
click at [76, 382] on span "Documenten" at bounding box center [64, 380] width 49 height 25
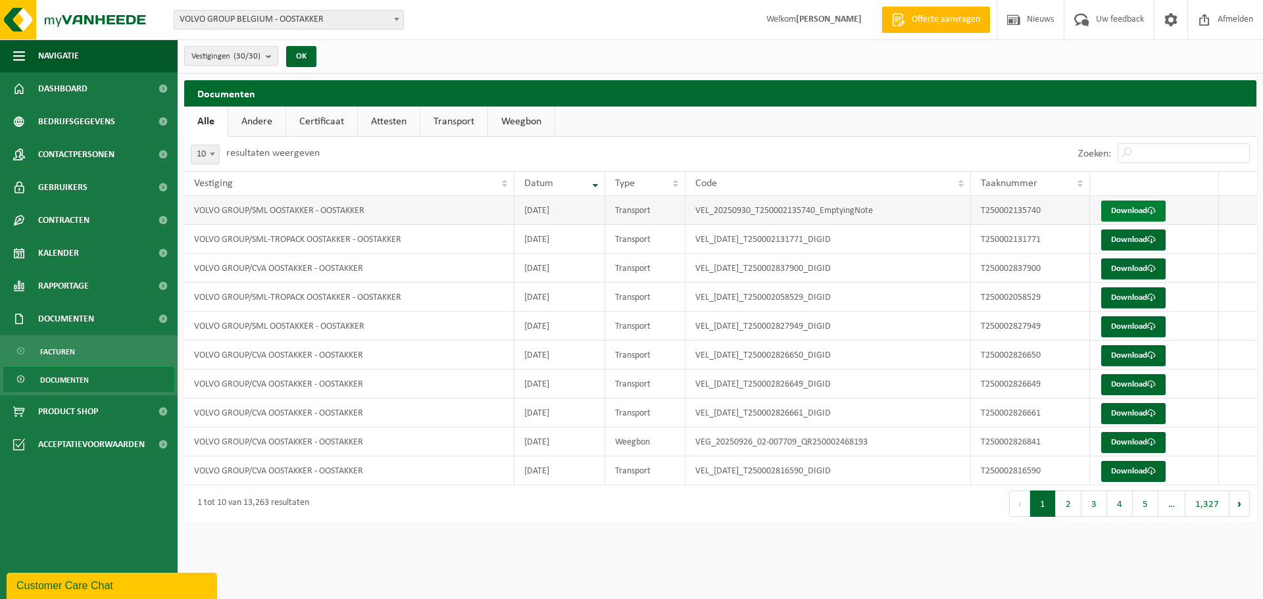
click at [1145, 211] on link "Download" at bounding box center [1134, 211] width 64 height 21
click at [1233, 19] on span "Afmelden" at bounding box center [1236, 19] width 42 height 39
